Goal: Task Accomplishment & Management: Complete application form

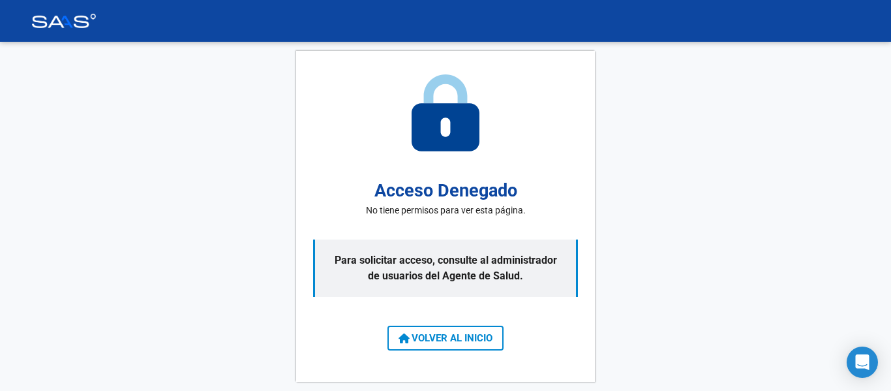
click at [453, 341] on span "VOLVER AL INICIO" at bounding box center [446, 338] width 94 height 12
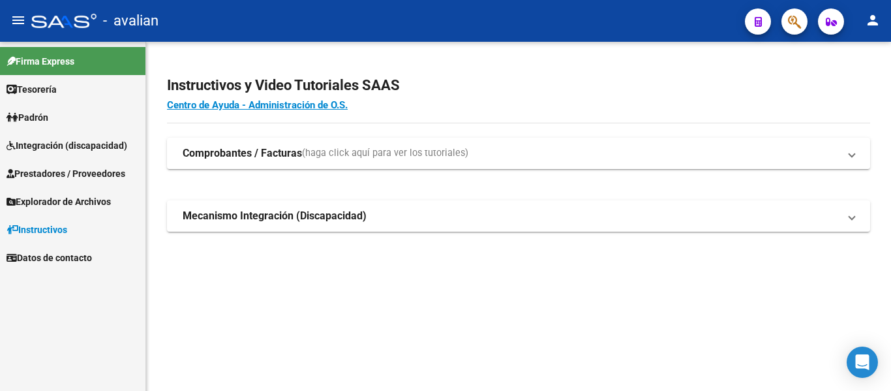
click at [51, 147] on span "Integración (discapacidad)" at bounding box center [67, 145] width 121 height 14
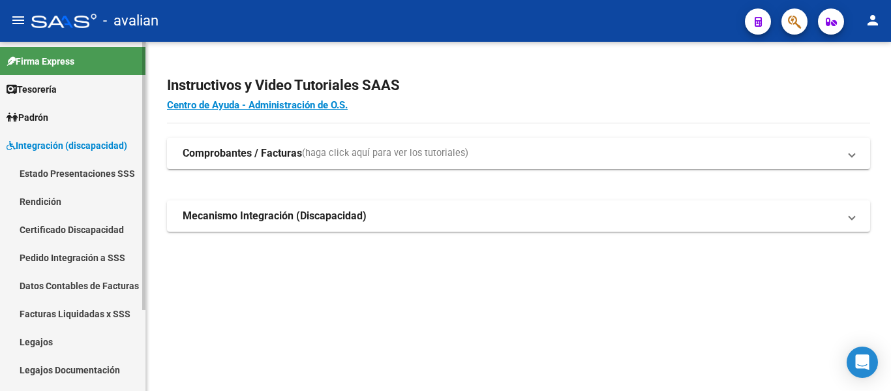
click at [58, 200] on link "Rendición" at bounding box center [72, 201] width 145 height 28
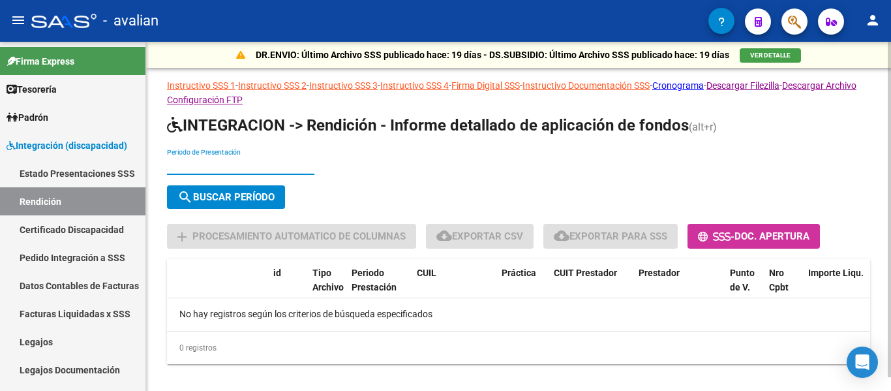
click at [245, 161] on input "Periodo de Presentación" at bounding box center [240, 165] width 147 height 11
type input "202504"
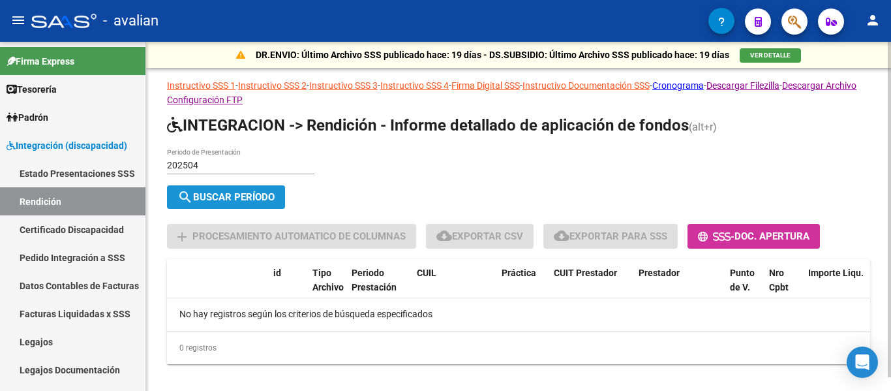
click at [238, 189] on button "search Buscar Período" at bounding box center [226, 196] width 118 height 23
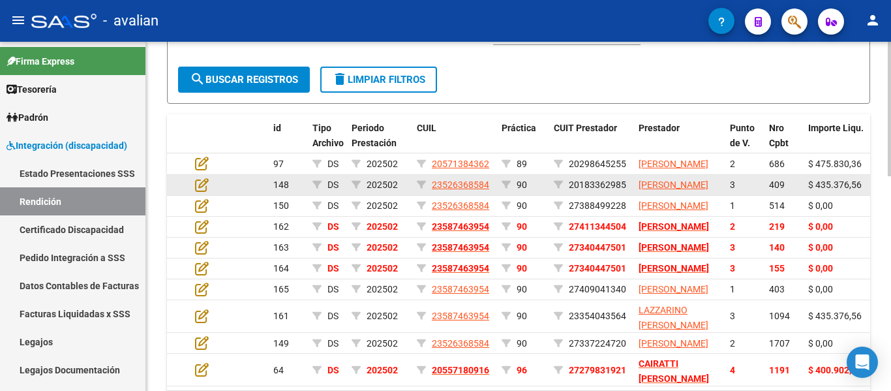
scroll to position [391, 0]
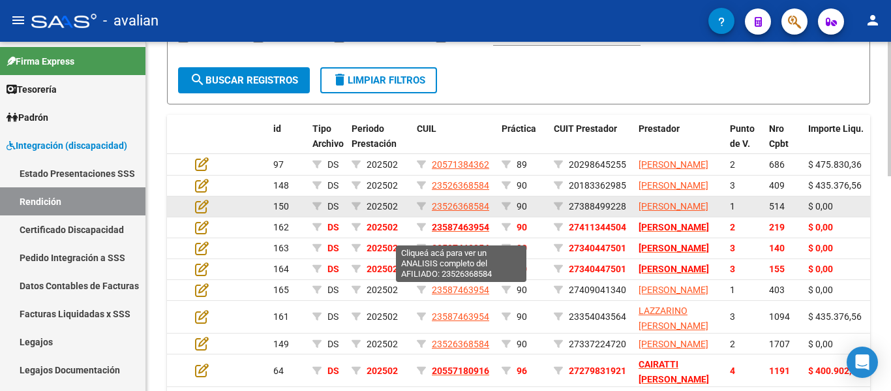
click at [450, 211] on span "23526368584" at bounding box center [460, 206] width 57 height 10
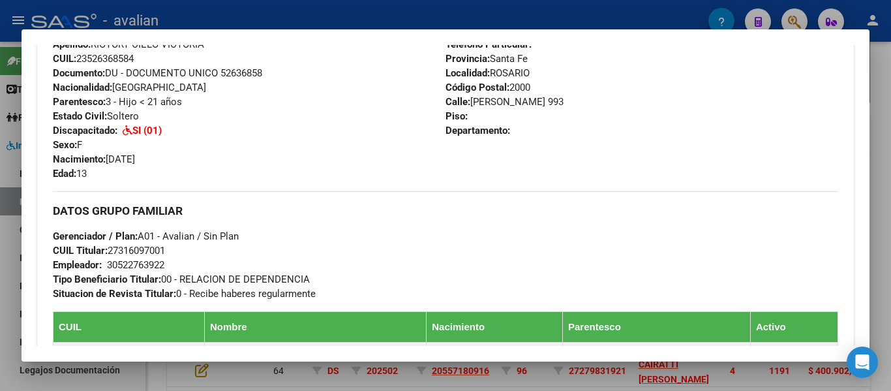
scroll to position [587, 0]
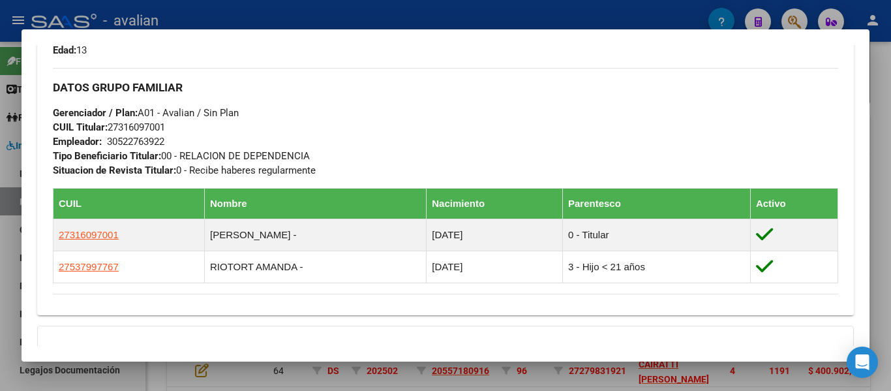
click at [877, 125] on div at bounding box center [445, 195] width 891 height 391
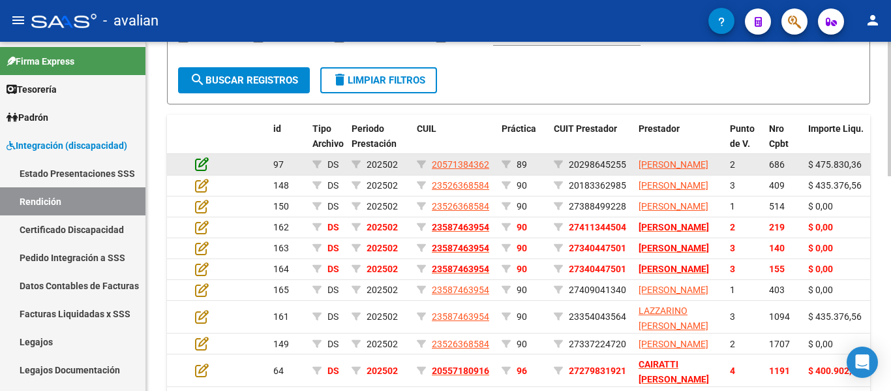
click at [198, 171] on icon at bounding box center [202, 164] width 14 height 14
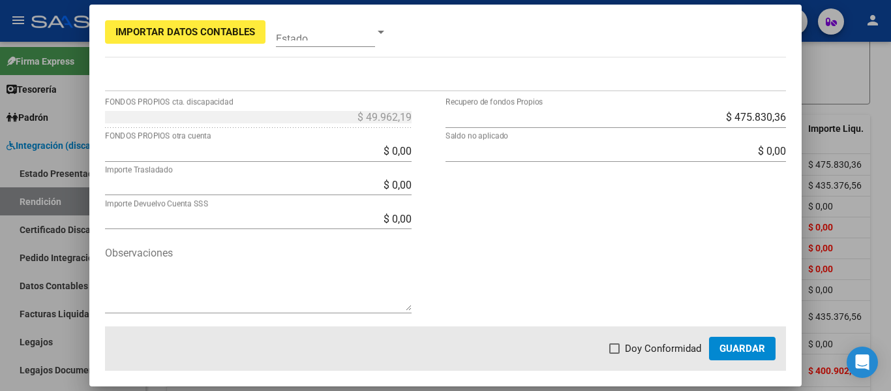
scroll to position [0, 0]
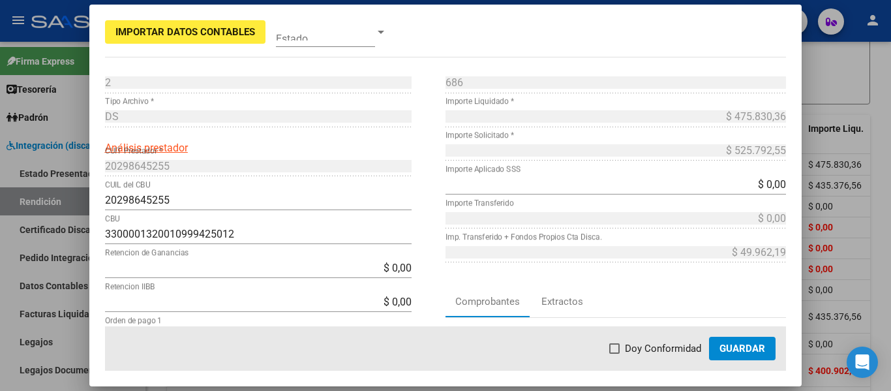
click at [55, 14] on div at bounding box center [445, 195] width 891 height 391
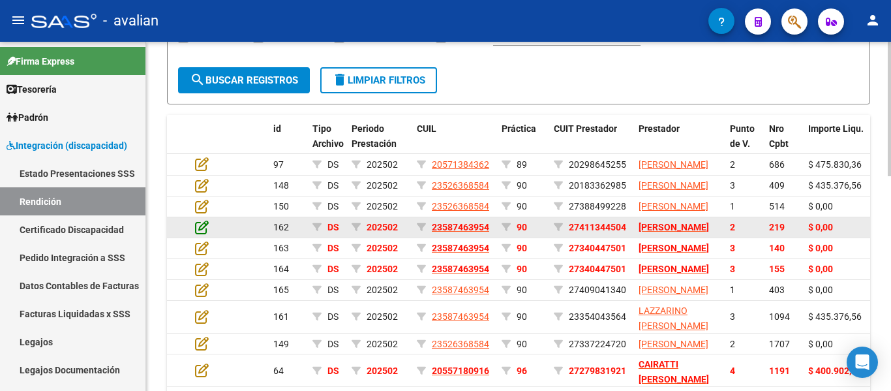
click at [199, 234] on icon at bounding box center [202, 227] width 14 height 14
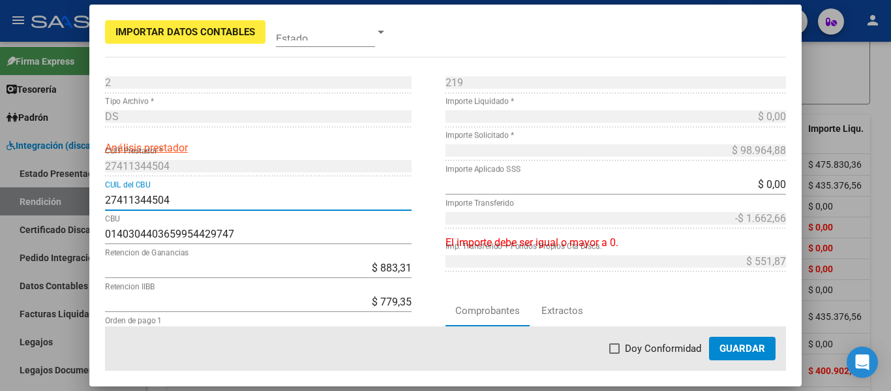
drag, startPoint x: 169, startPoint y: 200, endPoint x: 32, endPoint y: 176, distance: 139.1
click at [32, 176] on div "Importar Datos Contables Estado 2 Punto de Venta * DS Tipo Archivo * Análisis p…" at bounding box center [445, 195] width 891 height 391
click at [844, 85] on div at bounding box center [445, 195] width 891 height 391
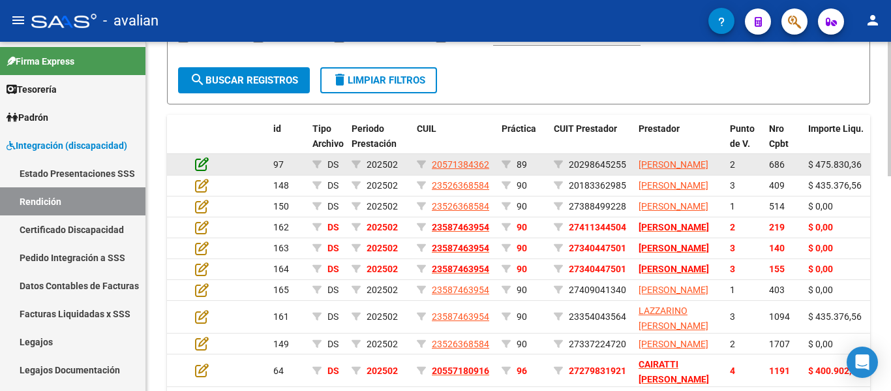
click at [206, 165] on icon at bounding box center [202, 164] width 14 height 14
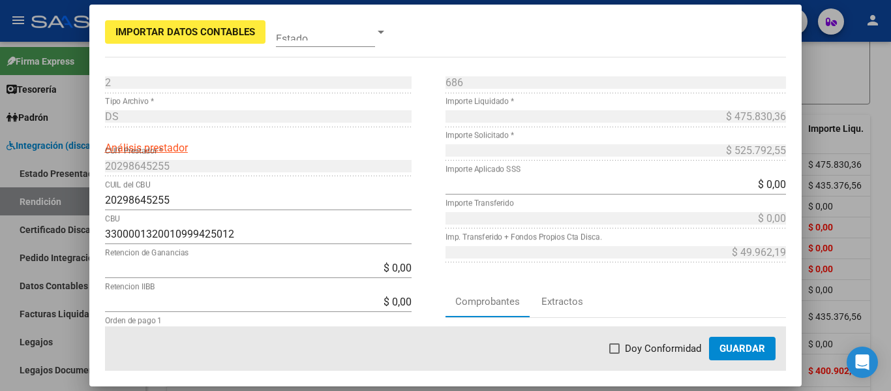
click at [833, 63] on div at bounding box center [445, 195] width 891 height 391
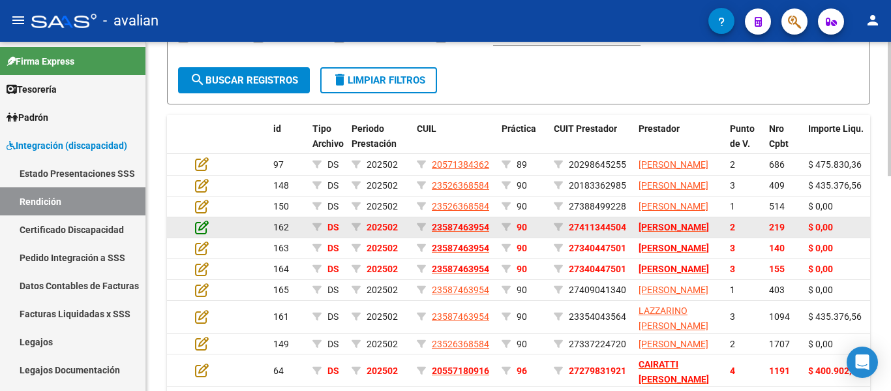
click at [200, 234] on icon at bounding box center [202, 227] width 14 height 14
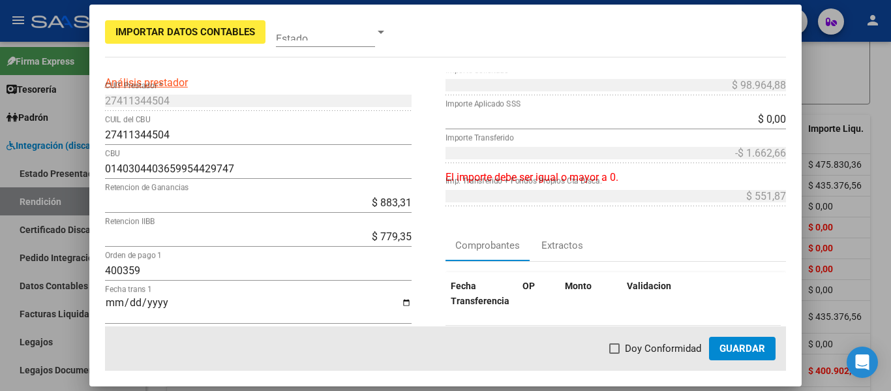
scroll to position [130, 0]
